Goal: Task Accomplishment & Management: Manage account settings

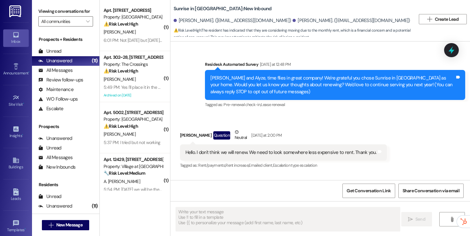
scroll to position [520, 0]
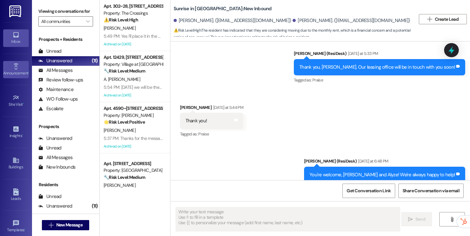
click at [13, 64] on icon at bounding box center [15, 66] width 7 height 7
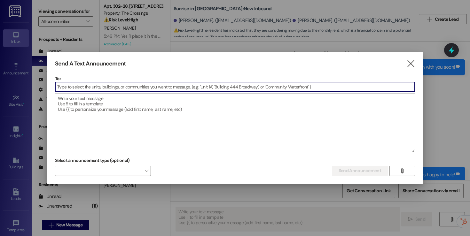
click at [9, 108] on div at bounding box center [235, 118] width 470 height 236
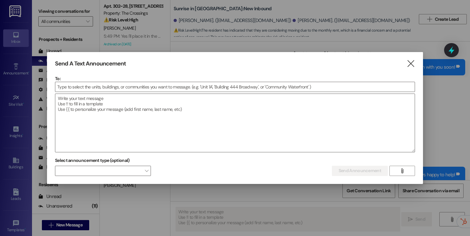
click at [417, 66] on div "Send A Text Announcement  To:  Drop image file here Select announcement type …" at bounding box center [235, 118] width 376 height 132
click at [410, 63] on icon "" at bounding box center [410, 63] width 9 height 7
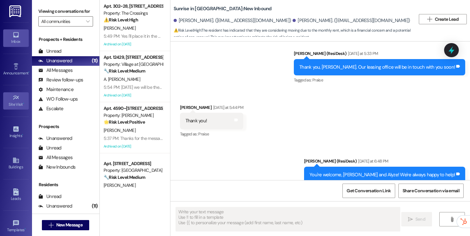
click at [12, 97] on icon at bounding box center [15, 97] width 7 height 7
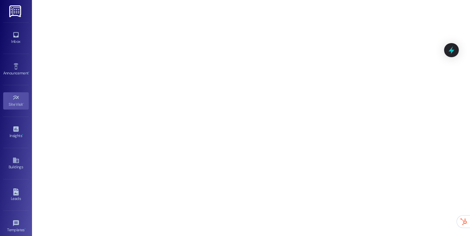
click at [28, 36] on div "Inbox Go to Inbox Announcement • Send A Text Announcement Site Visit • Go to Si…" at bounding box center [16, 118] width 32 height 236
click at [18, 107] on div "Site Visit •" at bounding box center [16, 104] width 32 height 6
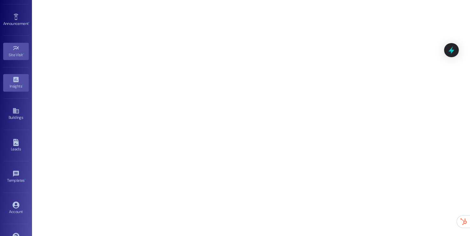
scroll to position [69, 0]
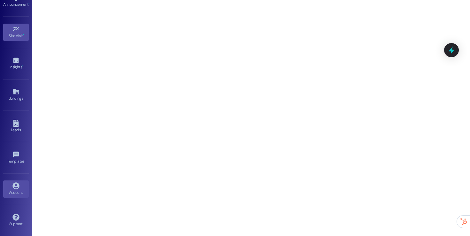
click at [8, 191] on div "Account" at bounding box center [16, 193] width 32 height 6
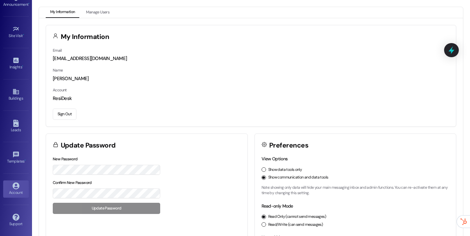
click at [70, 113] on button "Sign Out" at bounding box center [65, 114] width 24 height 11
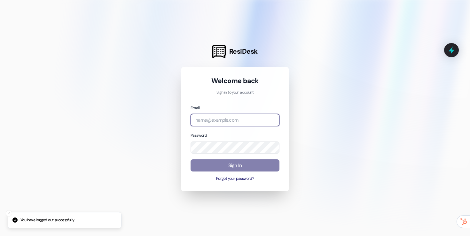
click at [221, 117] on input "email" at bounding box center [235, 120] width 89 height 12
type input "[EMAIL_ADDRESS][DOMAIN_NAME]"
